Goal: Communication & Community: Answer question/provide support

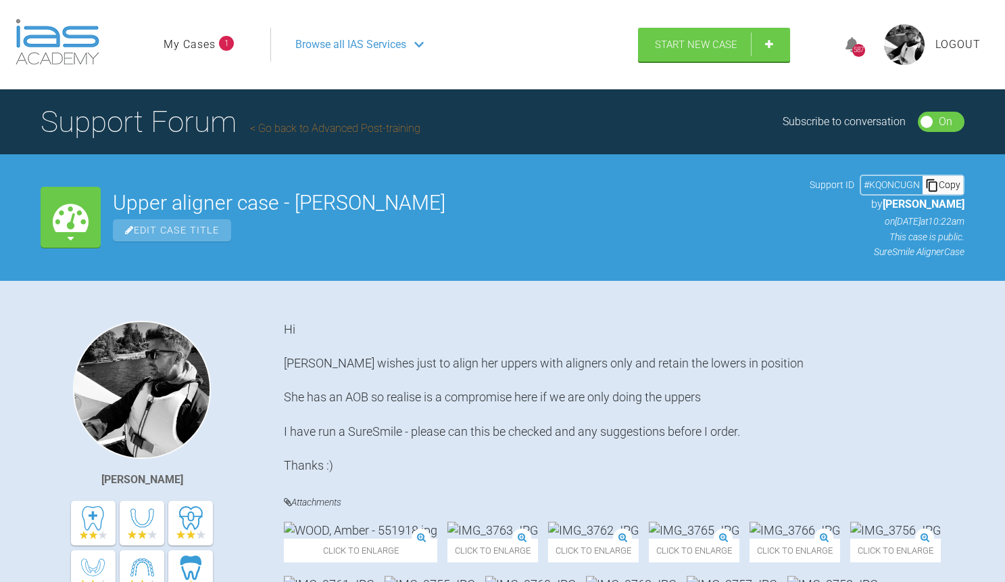
click at [206, 47] on link "My Cases" at bounding box center [190, 45] width 52 height 18
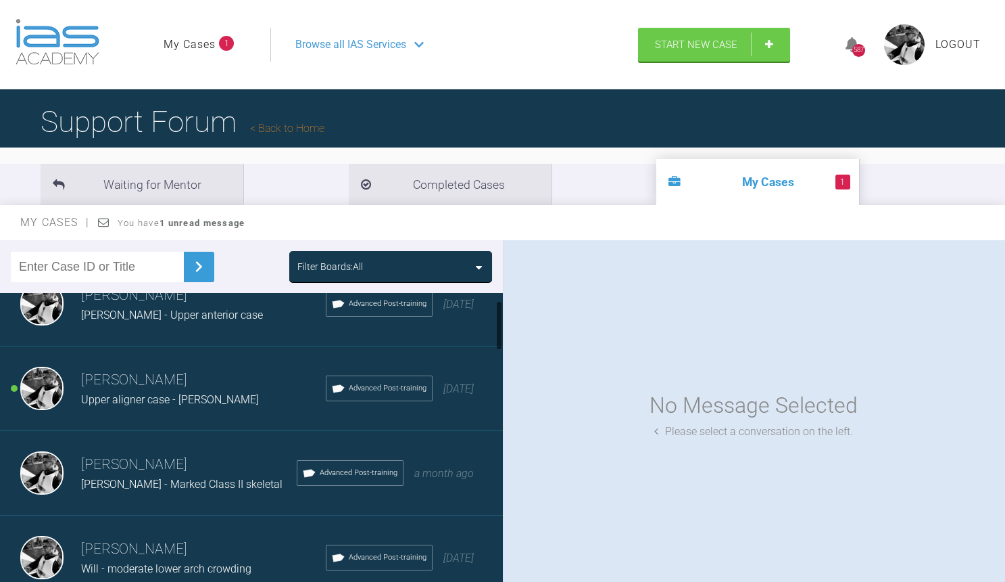
scroll to position [46, 0]
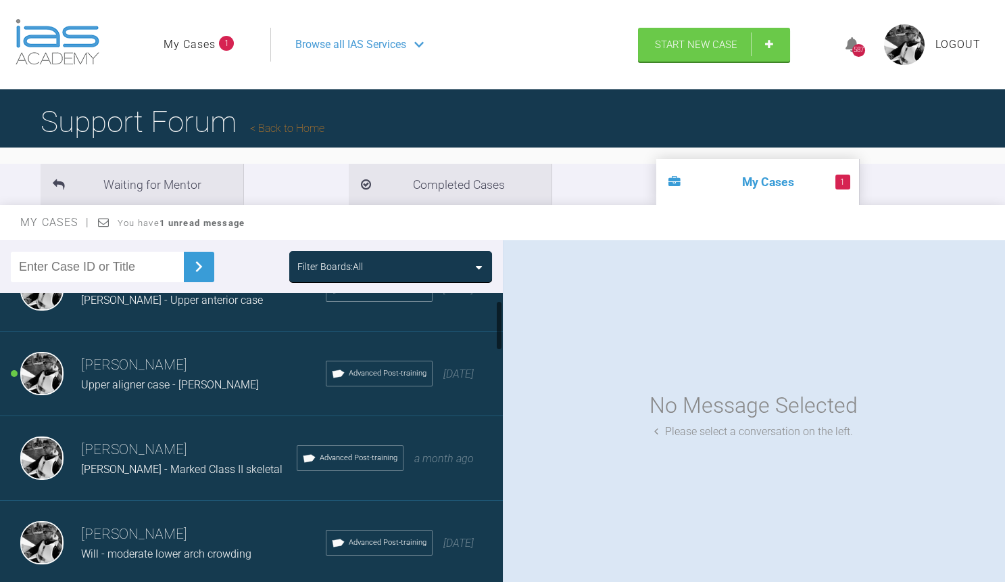
click at [227, 438] on h3 "[PERSON_NAME]" at bounding box center [189, 449] width 216 height 23
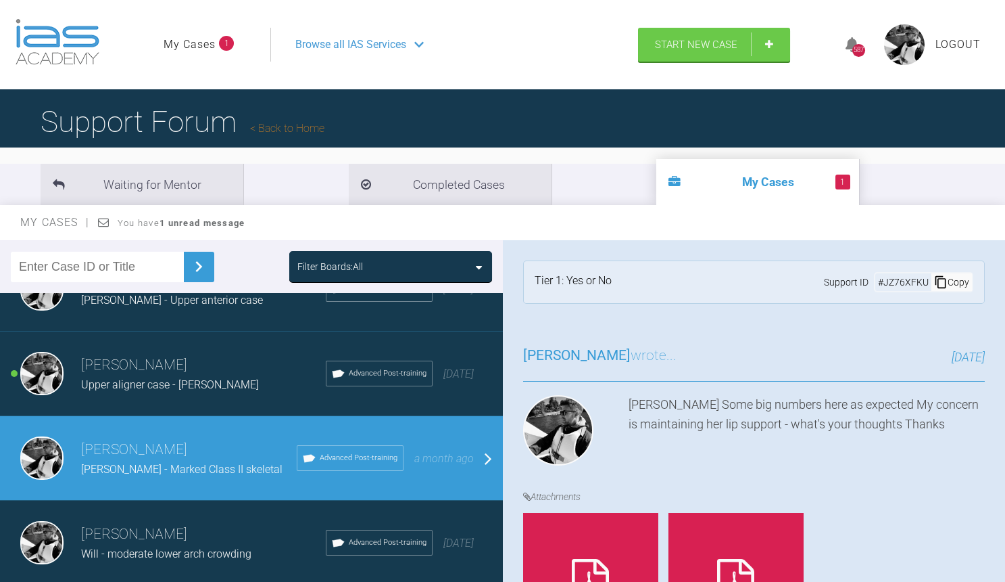
scroll to position [0, 0]
click at [220, 369] on h3 "[PERSON_NAME]" at bounding box center [203, 365] width 245 height 23
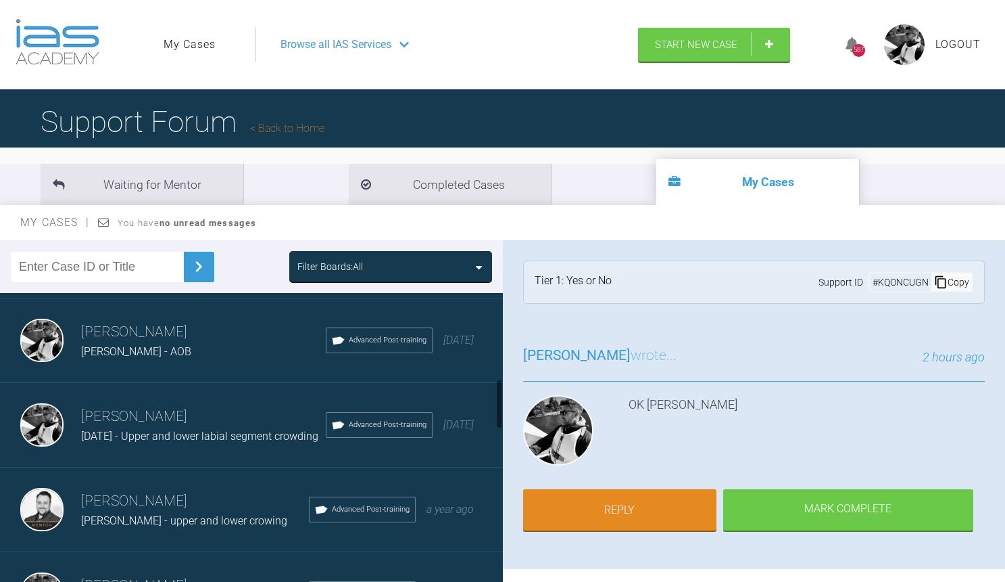
scroll to position [501, 0]
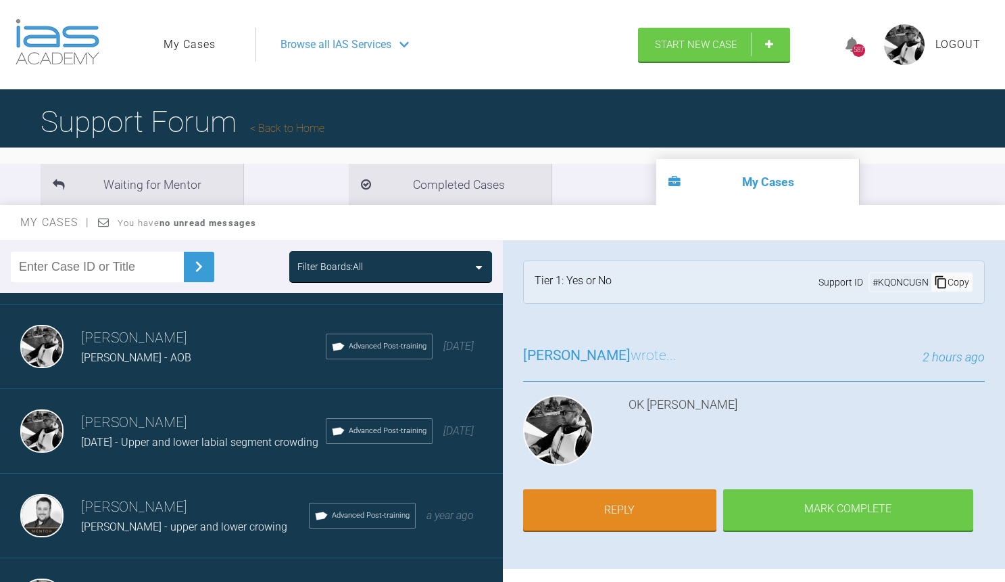
click at [185, 435] on span "[DATE] - Upper and lower labial segment crowding" at bounding box center [199, 441] width 237 height 13
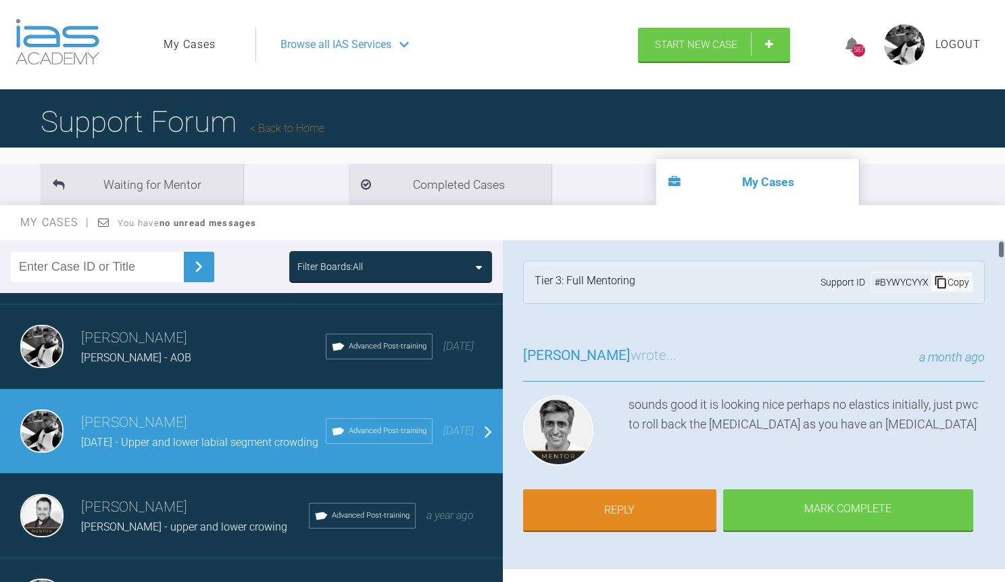
scroll to position [16, 0]
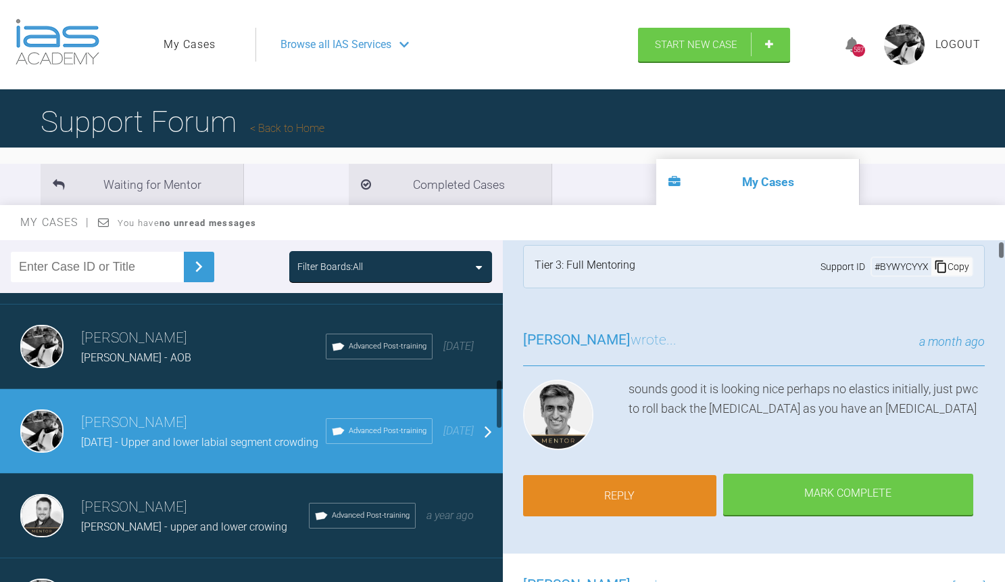
click at [651, 492] on link "Reply" at bounding box center [619, 496] width 193 height 42
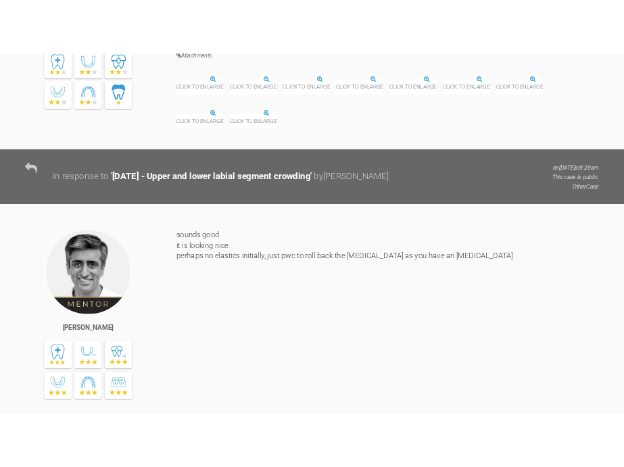
scroll to position [10071, 0]
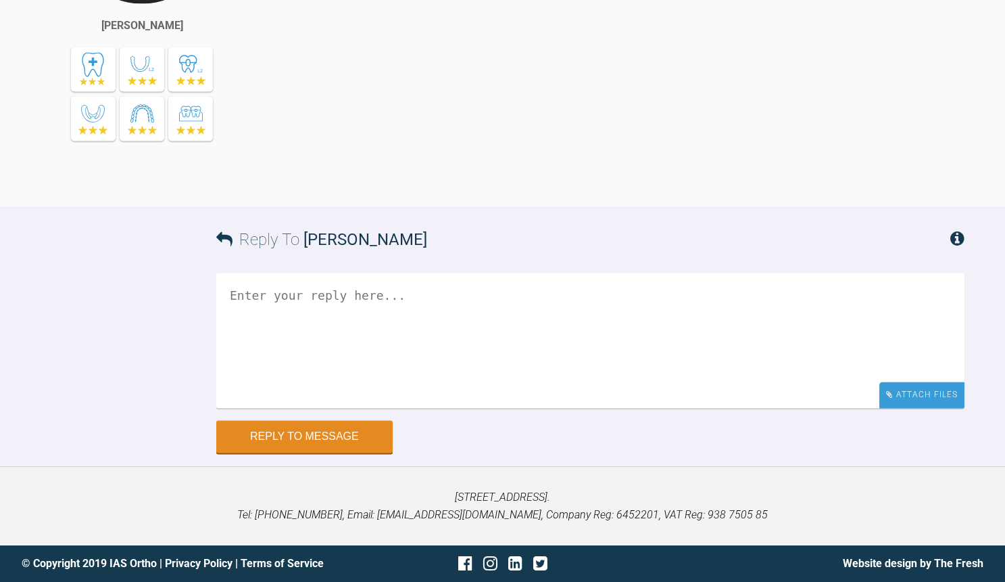
click at [928, 394] on div "Attach Files" at bounding box center [922, 394] width 85 height 26
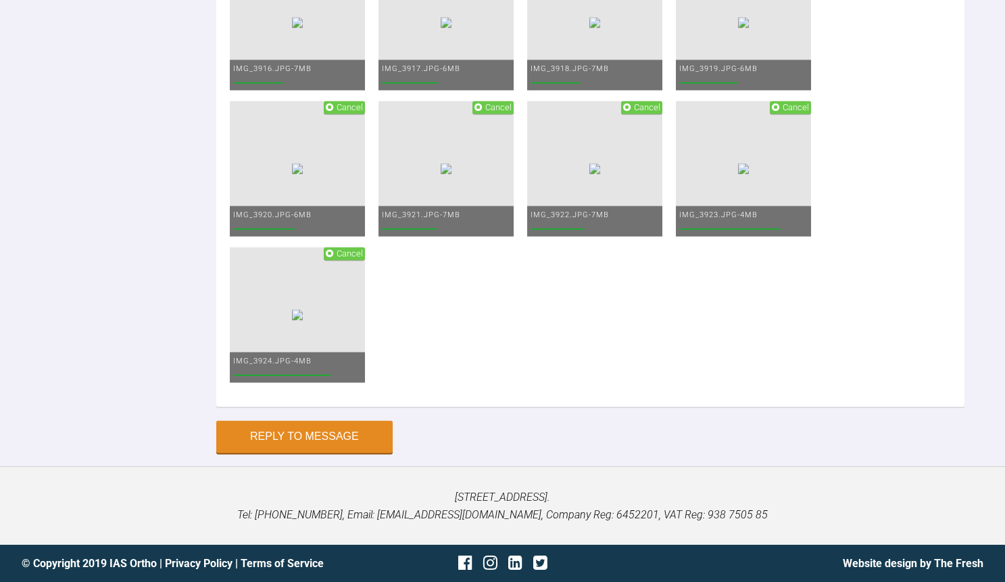
scroll to position [10201, 0]
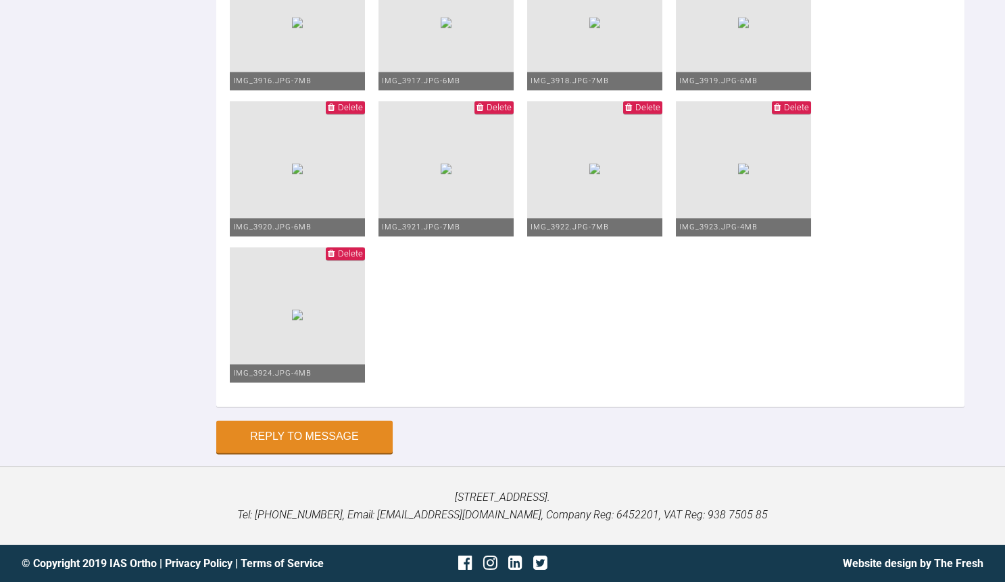
scroll to position [10703, 0]
type textarea "Hi Into 1925ss with power chain Looking nice :) Thanks"
click at [308, 446] on button "Reply to Message" at bounding box center [304, 437] width 176 height 32
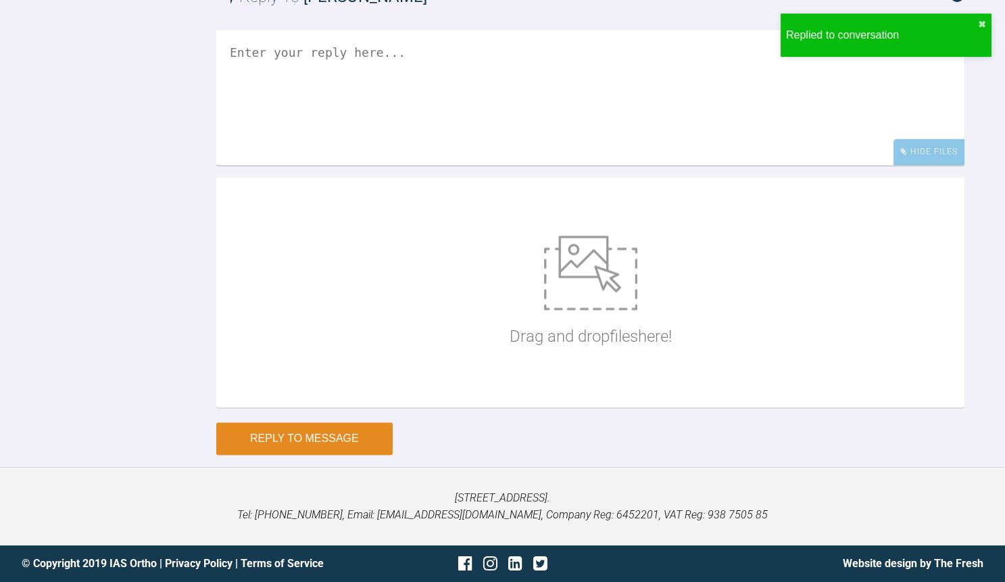
scroll to position [10487, 0]
